Goal: Navigation & Orientation: Find specific page/section

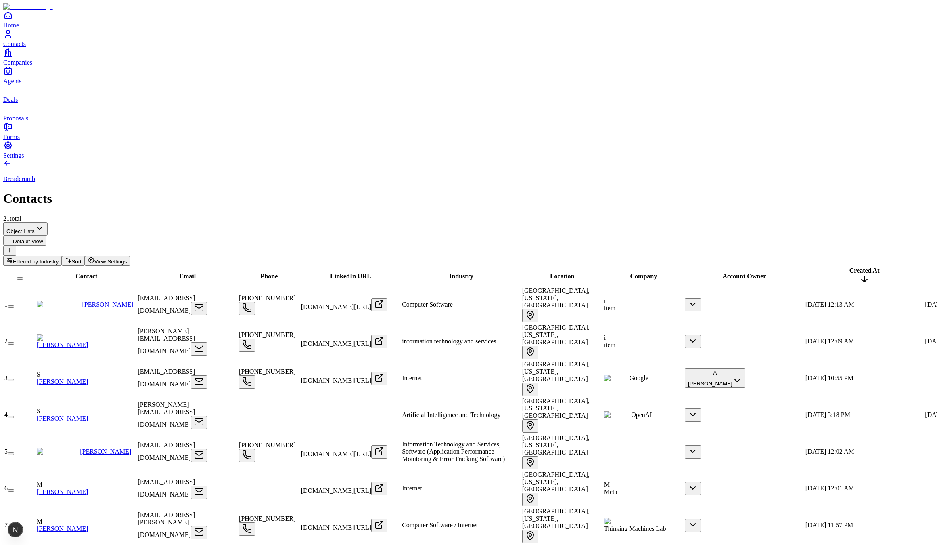
click at [325, 159] on div "Breadcrumb Contacts 21 total" at bounding box center [468, 190] width 931 height 63
